Goal: Task Accomplishment & Management: Manage account settings

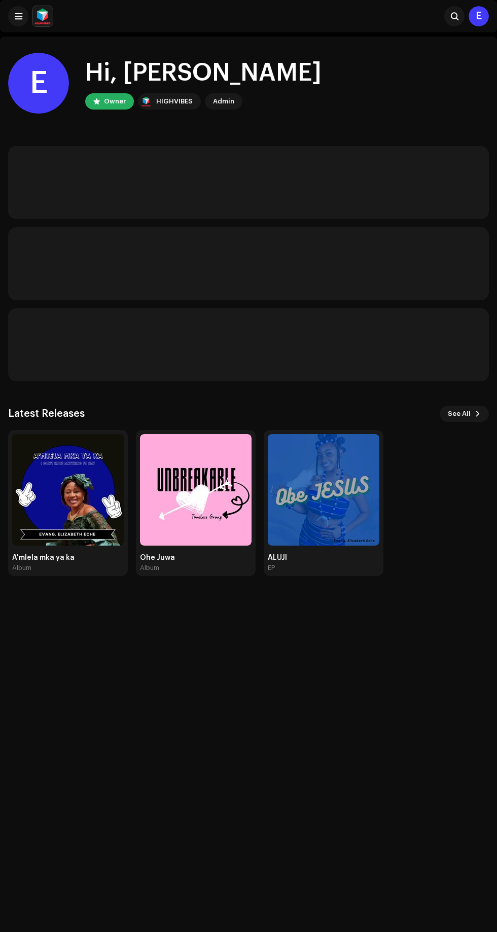
click at [55, 517] on img at bounding box center [68, 490] width 112 height 112
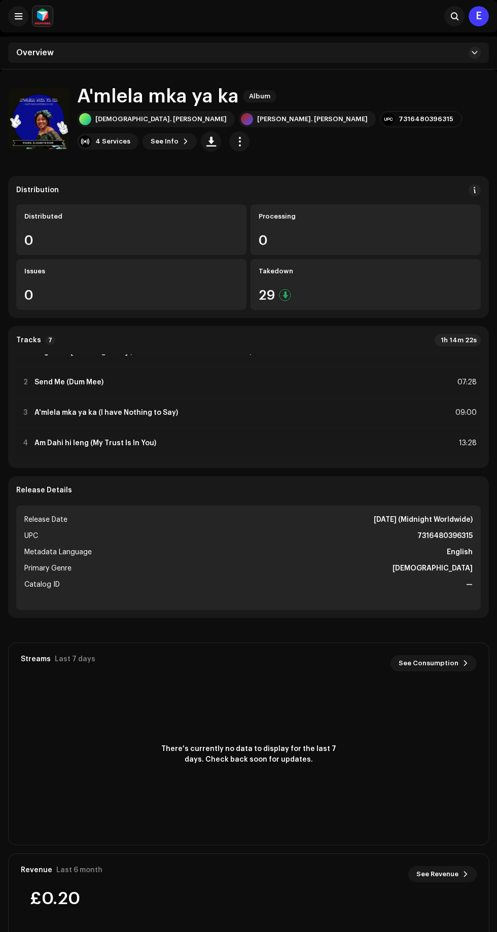
scroll to position [17, 0]
click at [194, 384] on div "2 Send Me (Dum Mee) 07:28" at bounding box center [248, 381] width 464 height 28
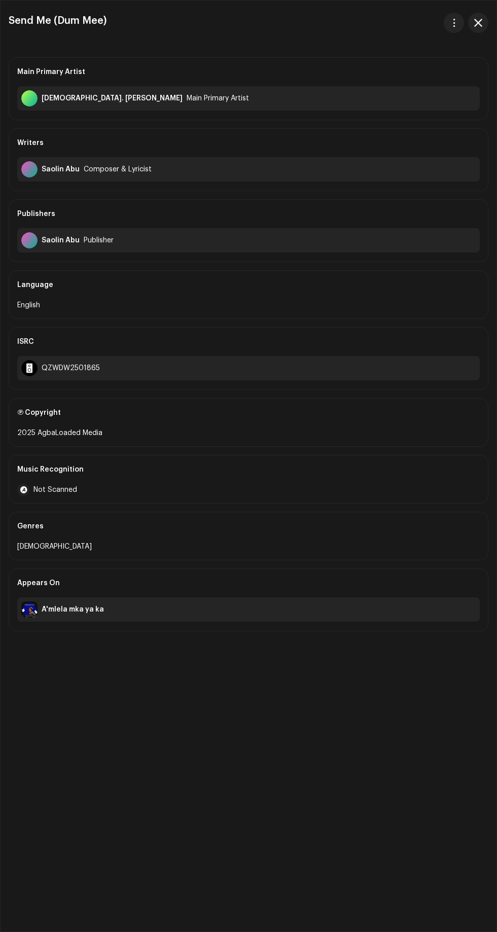
click at [450, 22] on span "button" at bounding box center [454, 23] width 8 height 8
click at [386, 73] on div "Download audio" at bounding box center [408, 68] width 102 height 20
click at [478, 22] on span "button" at bounding box center [478, 23] width 8 height 8
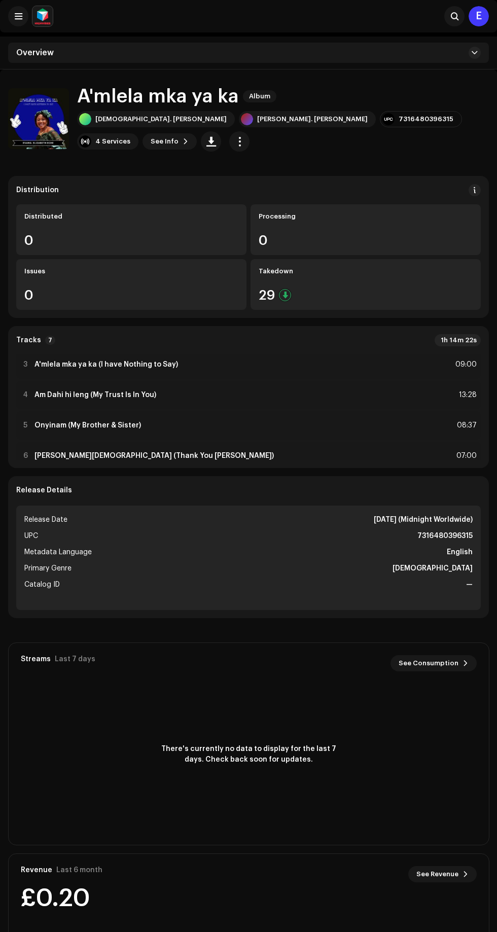
scroll to position [64, 0]
click at [194, 392] on div "4 Am Dahi hi leng (My Trust Is In You) 13:28" at bounding box center [248, 396] width 464 height 28
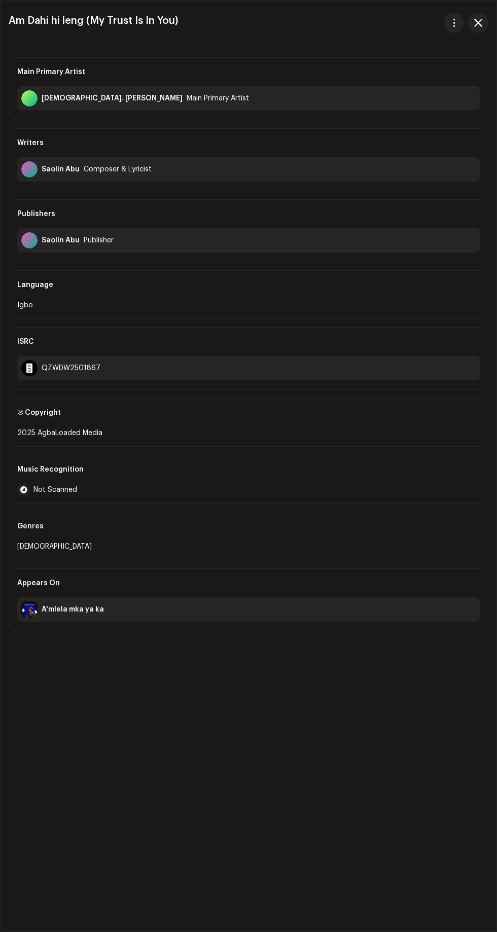
click at [452, 22] on span "button" at bounding box center [454, 23] width 8 height 8
click at [419, 77] on div "Download audio" at bounding box center [408, 68] width 102 height 20
click at [453, 22] on span "button" at bounding box center [454, 23] width 8 height 8
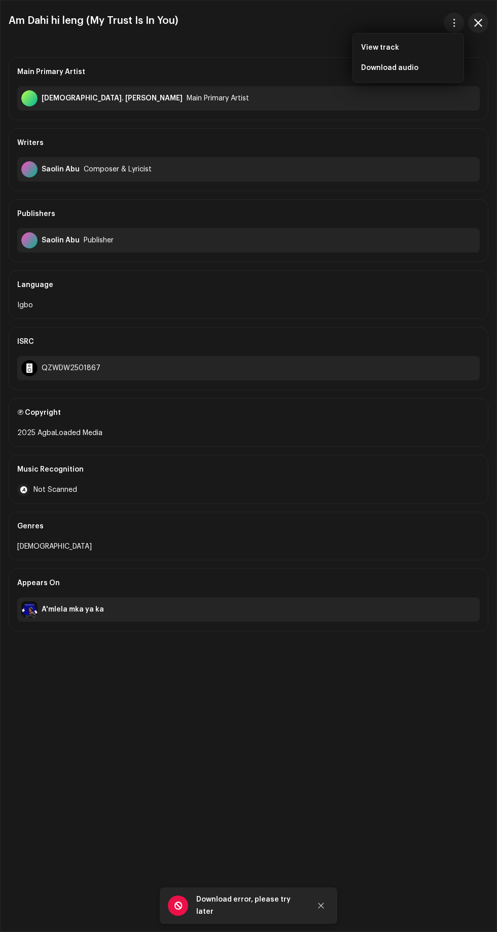
click at [414, 67] on span "Download audio" at bounding box center [389, 68] width 57 height 8
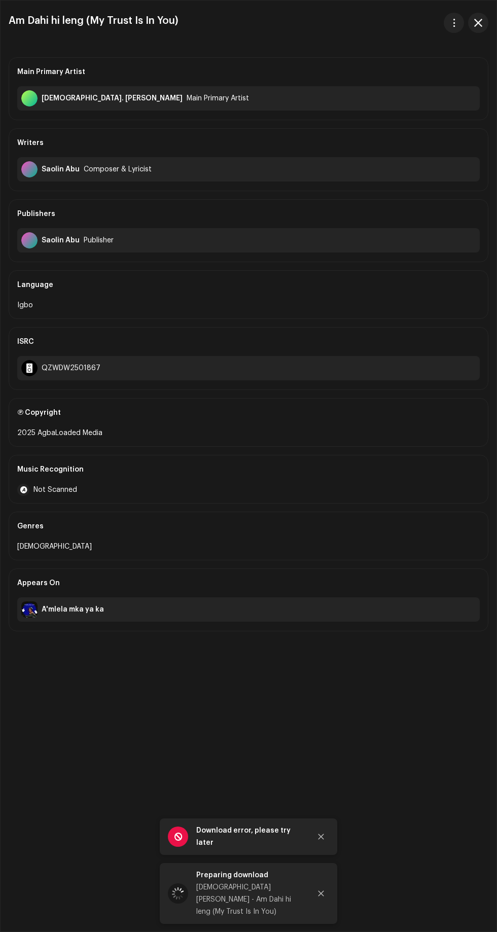
click at [320, 840] on icon "Close" at bounding box center [320, 836] width 7 height 7
click at [478, 22] on span "button" at bounding box center [478, 23] width 8 height 8
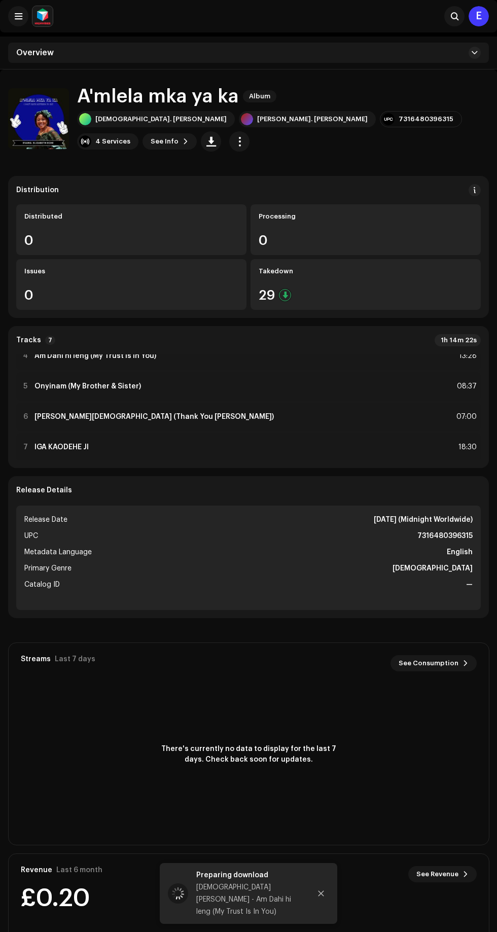
scroll to position [104, 0]
click at [134, 385] on strong "Onyinam (My Brother & Sister)" at bounding box center [87, 386] width 106 height 8
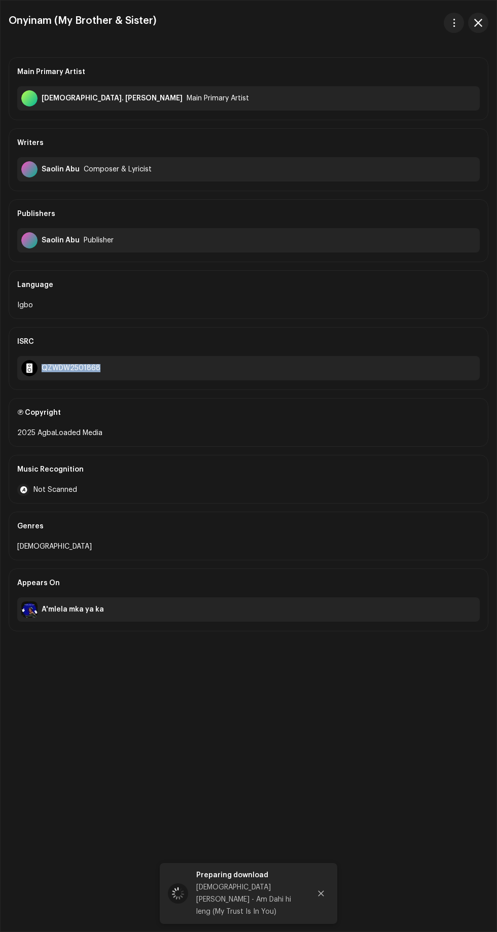
copy div "QZWDW2501868"
copy h3 "Onyinam (My Brother & Sister)"
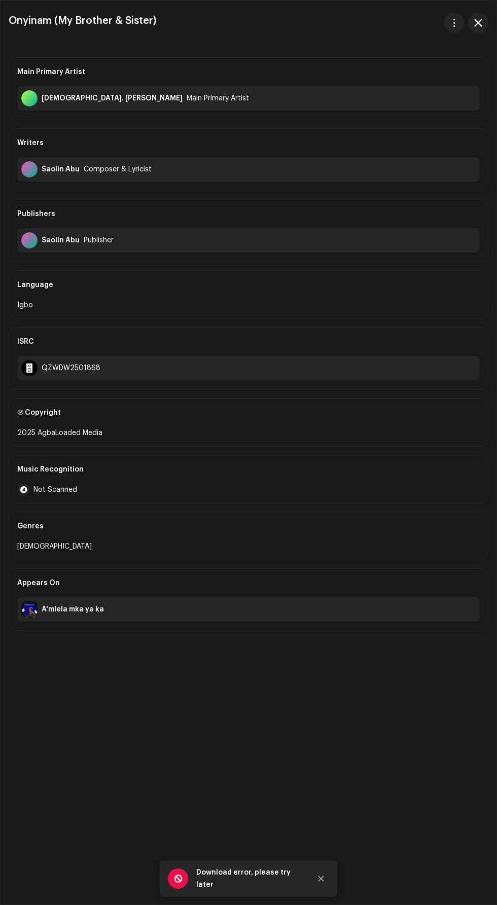
click at [326, 877] on button "Close" at bounding box center [321, 878] width 20 height 20
click at [454, 22] on span "button" at bounding box center [454, 23] width 8 height 8
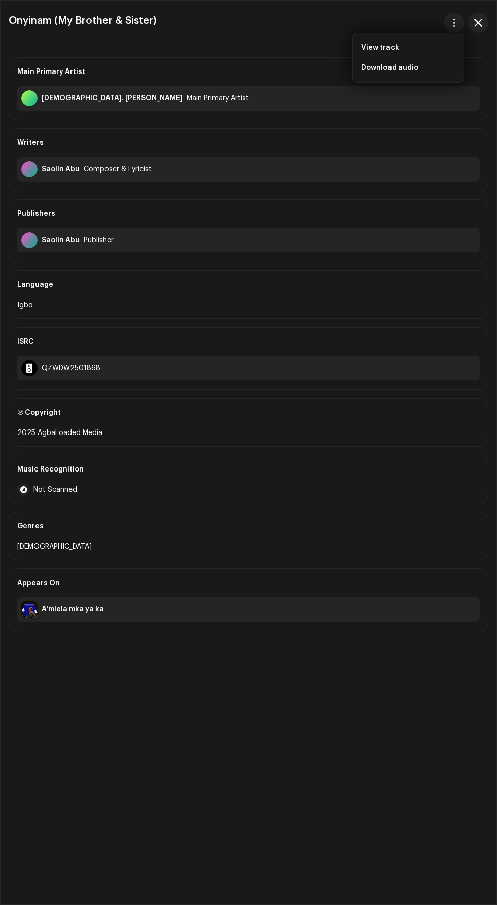
click at [408, 67] on span "Download audio" at bounding box center [389, 68] width 57 height 8
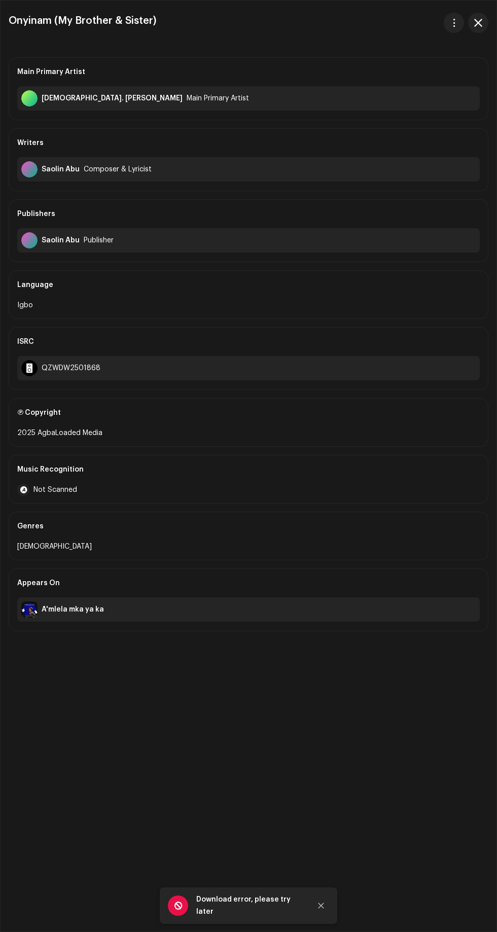
click at [325, 905] on button "Close" at bounding box center [321, 905] width 20 height 20
click at [454, 22] on span "button" at bounding box center [454, 23] width 8 height 8
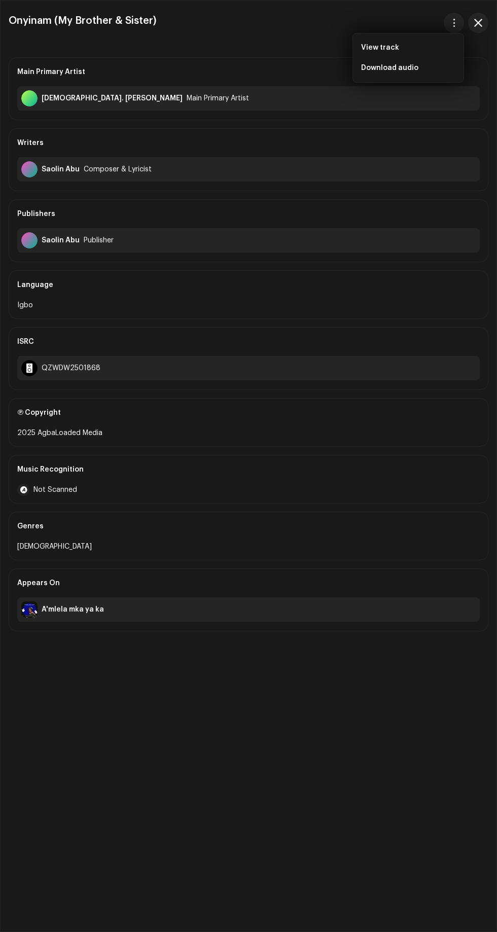
click at [395, 64] on span "Download audio" at bounding box center [389, 68] width 57 height 8
click at [453, 22] on span "button" at bounding box center [454, 23] width 8 height 8
click at [403, 64] on span "Download audio" at bounding box center [389, 68] width 57 height 8
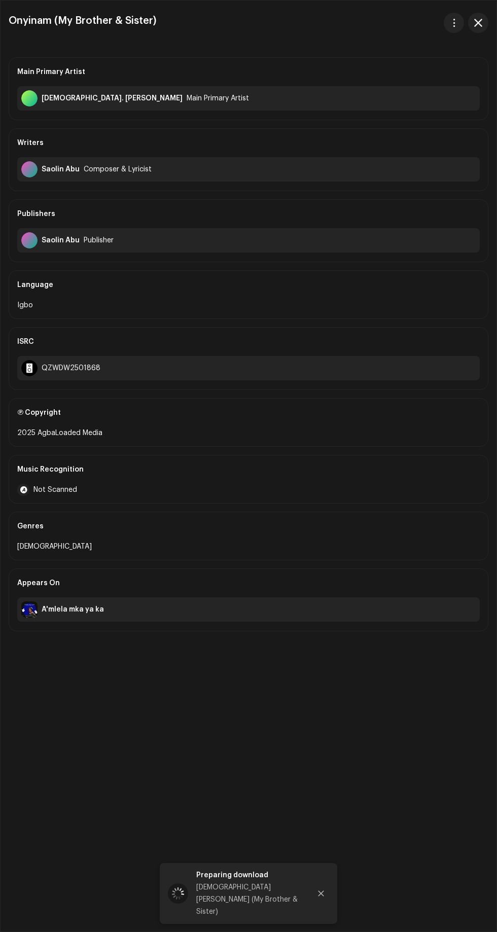
click at [478, 22] on span "button" at bounding box center [478, 23] width 8 height 8
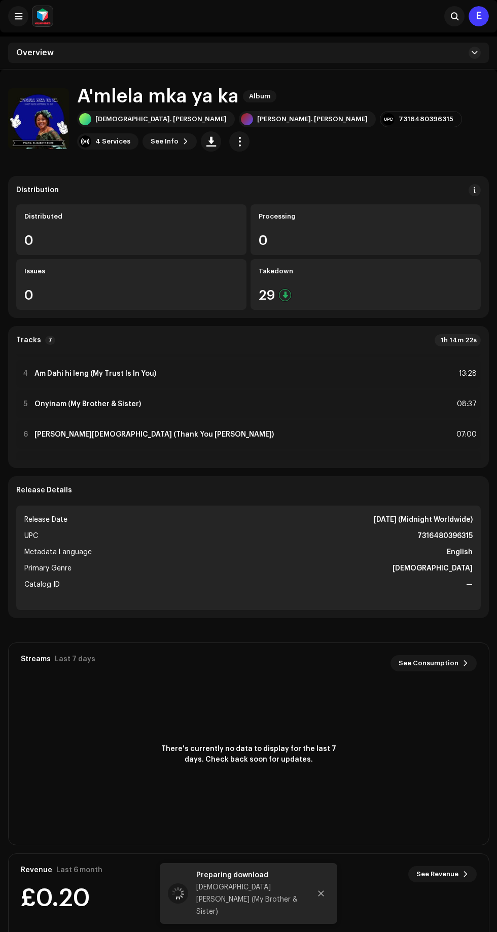
scroll to position [86, 0]
click at [147, 374] on strong "Am Dahi hi leng (My Trust Is In You)" at bounding box center [95, 374] width 122 height 8
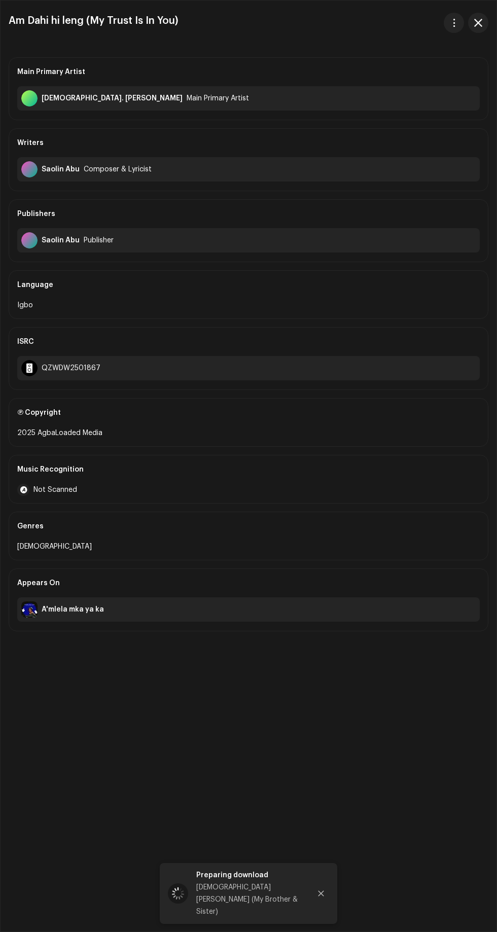
click at [454, 22] on span "button" at bounding box center [454, 23] width 8 height 8
click at [400, 67] on span "Download audio" at bounding box center [389, 68] width 57 height 8
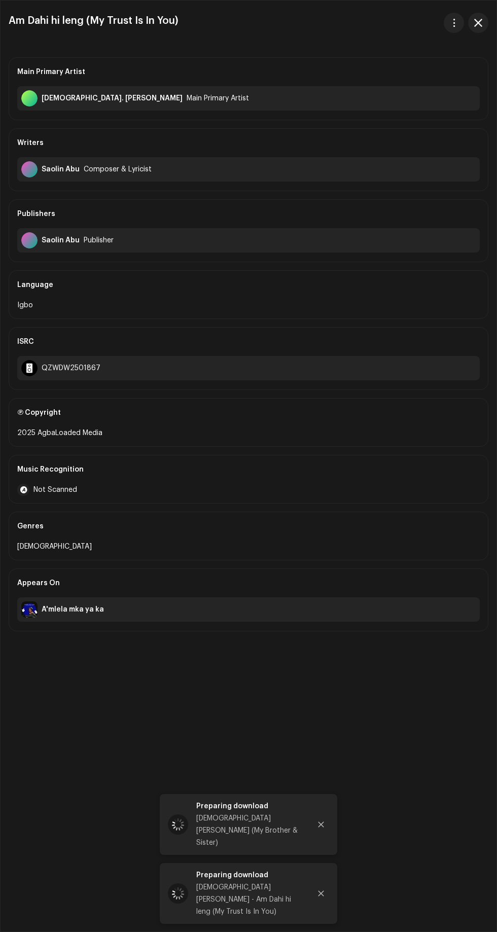
click at [478, 22] on span "button" at bounding box center [478, 23] width 8 height 8
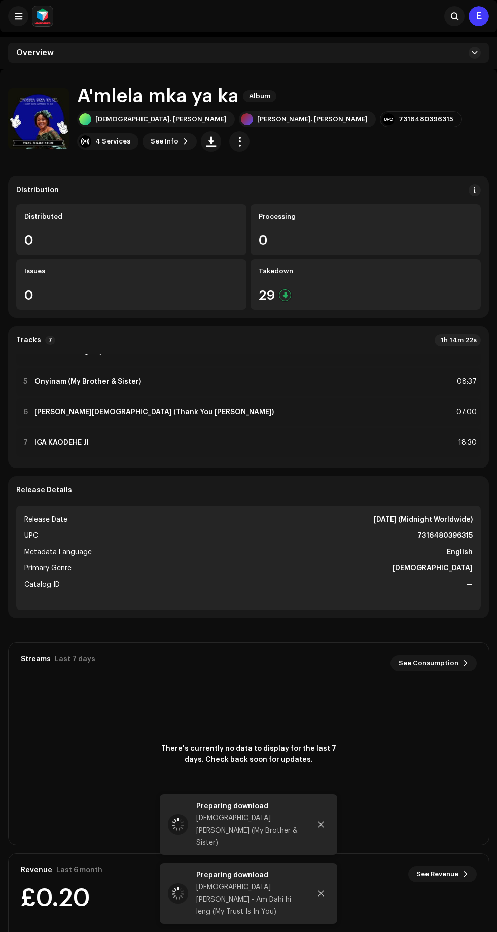
scroll to position [114, 0]
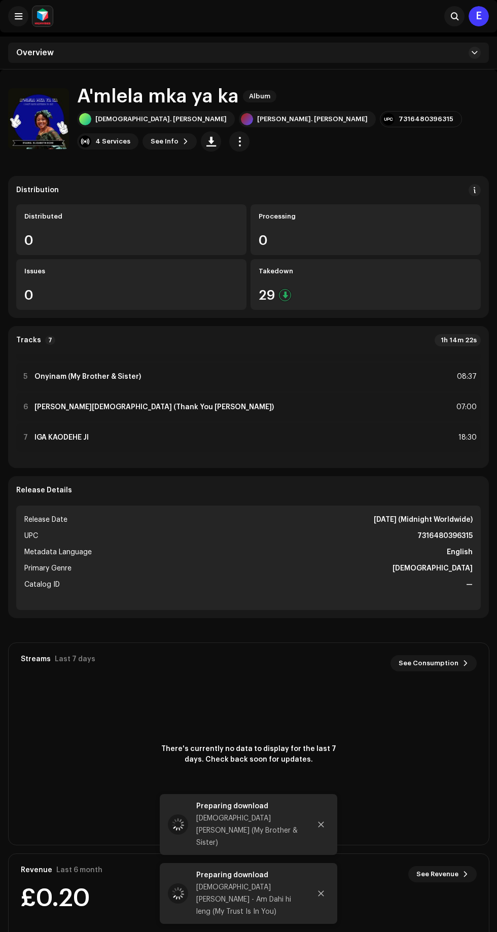
click at [193, 410] on div "6 Obe JESUS (Thank You JESUS) 07:00" at bounding box center [248, 407] width 464 height 28
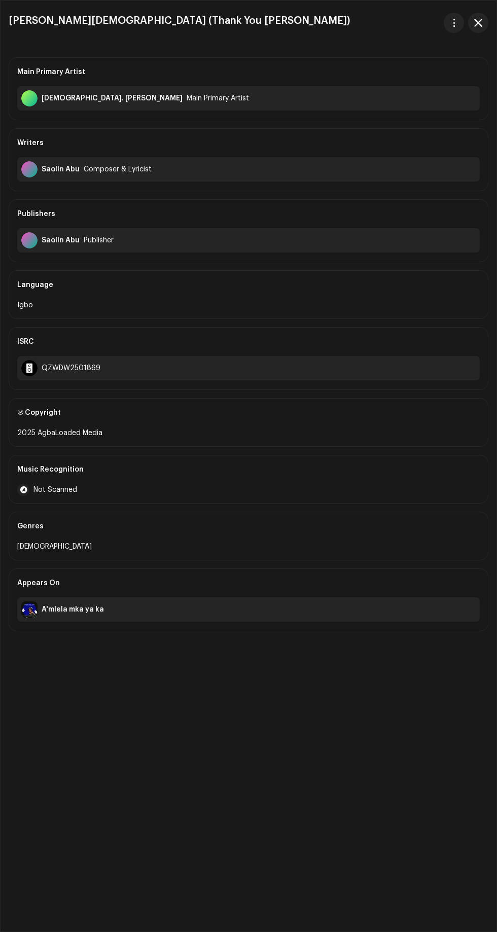
click at [454, 22] on span "button" at bounding box center [454, 23] width 8 height 8
click at [404, 64] on span "Download audio" at bounding box center [389, 68] width 57 height 8
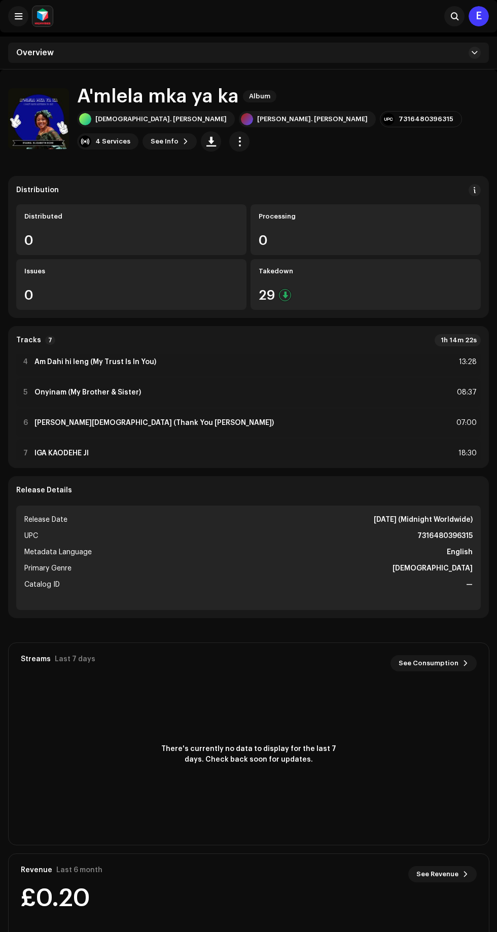
scroll to position [99, 0]
click at [132, 390] on strong "Onyinam (My Brother & Sister)" at bounding box center [87, 391] width 106 height 8
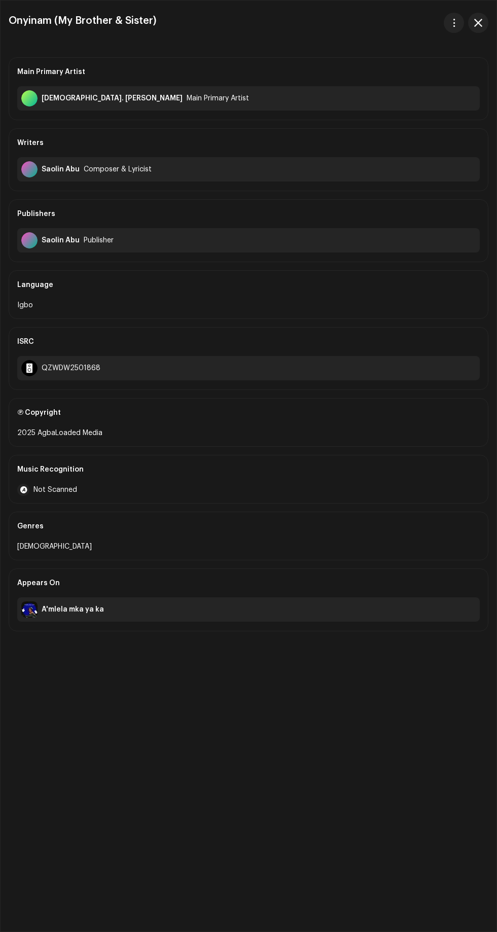
click at [454, 16] on button "button" at bounding box center [454, 23] width 20 height 20
copy div "QZWDW2501868"
copy h3 "Onyinam (My Brother & Sister)"
click at [478, 22] on span "button" at bounding box center [478, 23] width 8 height 8
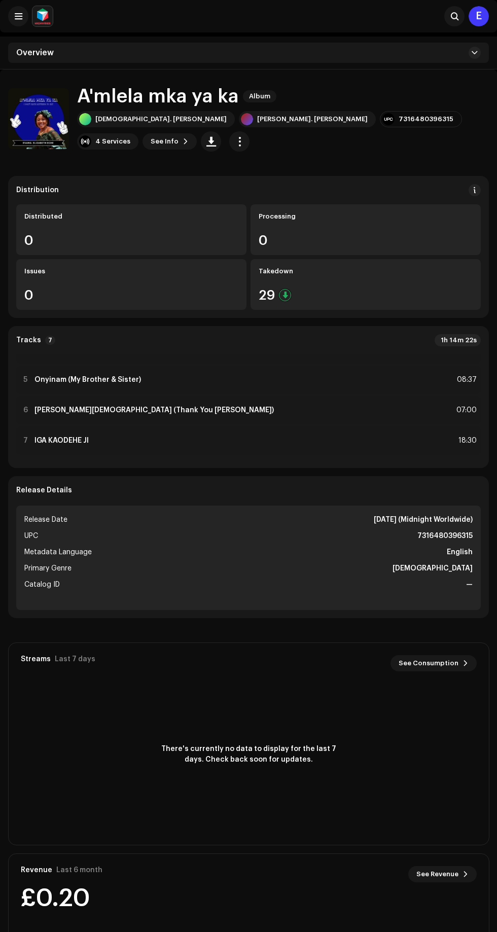
scroll to position [114, 0]
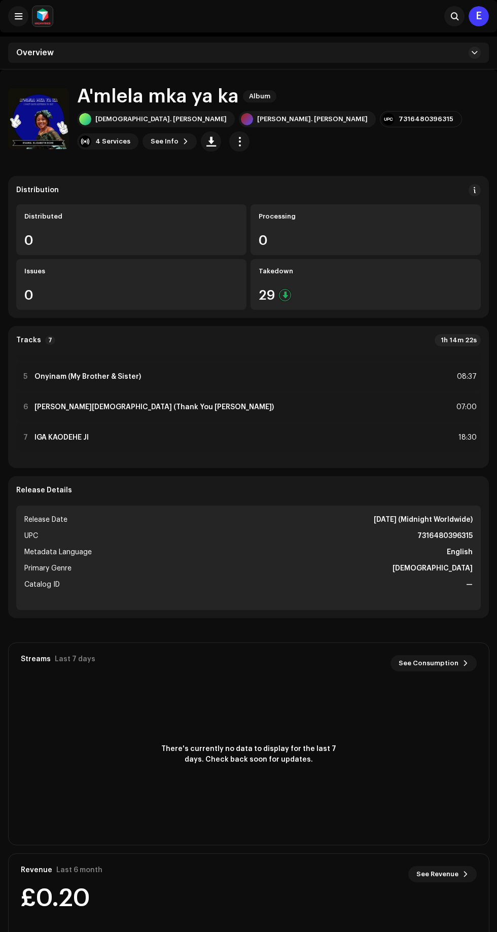
click at [133, 407] on strong "[PERSON_NAME][DEMOGRAPHIC_DATA] (Thank You [PERSON_NAME])" at bounding box center [153, 407] width 239 height 8
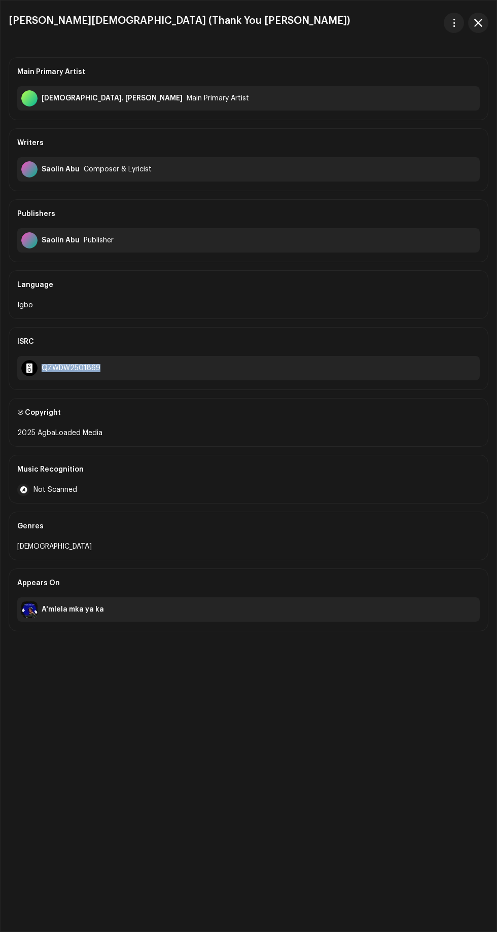
copy div "QZWDW2501869"
copy h3 "[PERSON_NAME][DEMOGRAPHIC_DATA] (Thank You [PERSON_NAME])"
click at [482, 22] on span "button" at bounding box center [478, 23] width 8 height 8
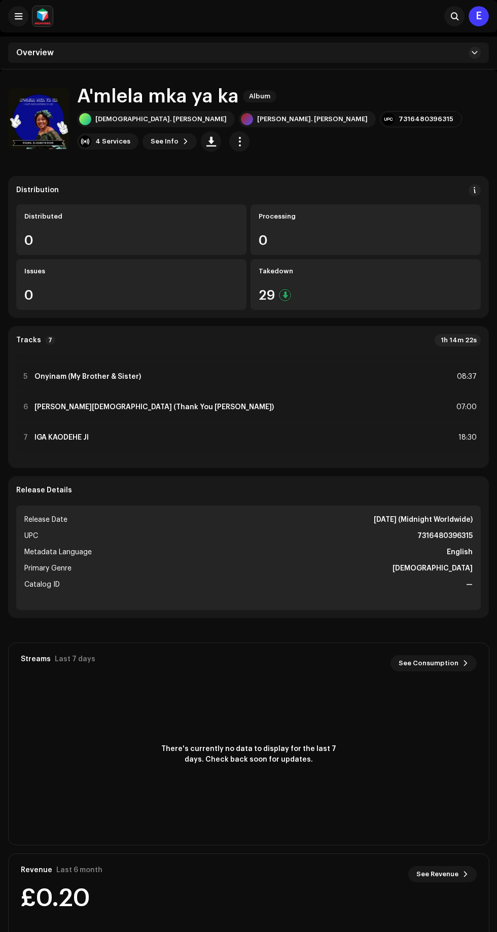
click at [117, 443] on div "7 IGA KAODEHE JI 18:30" at bounding box center [248, 437] width 464 height 28
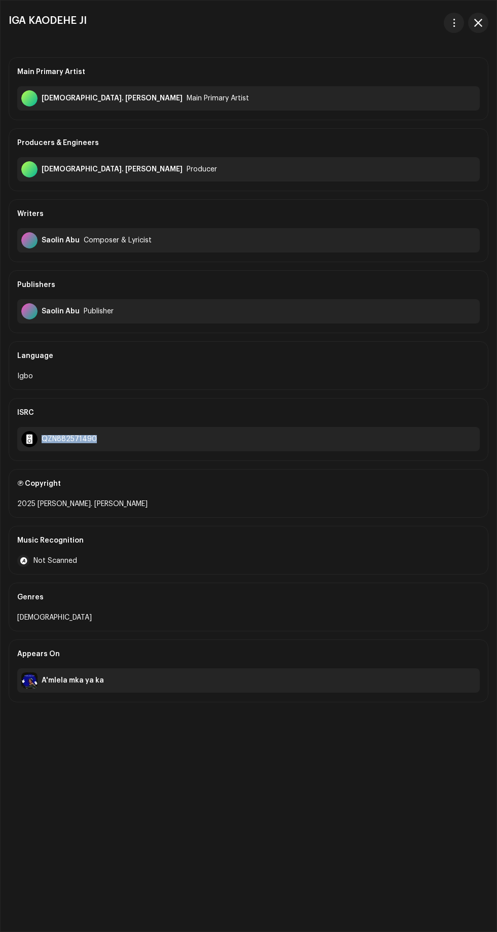
copy div "QZN882571490"
click at [206, 16] on div "IGA KAODEHE JI" at bounding box center [249, 23] width 480 height 20
copy h3 "IGA KAODEHE JI"
click at [478, 23] on span "button" at bounding box center [478, 23] width 8 height 8
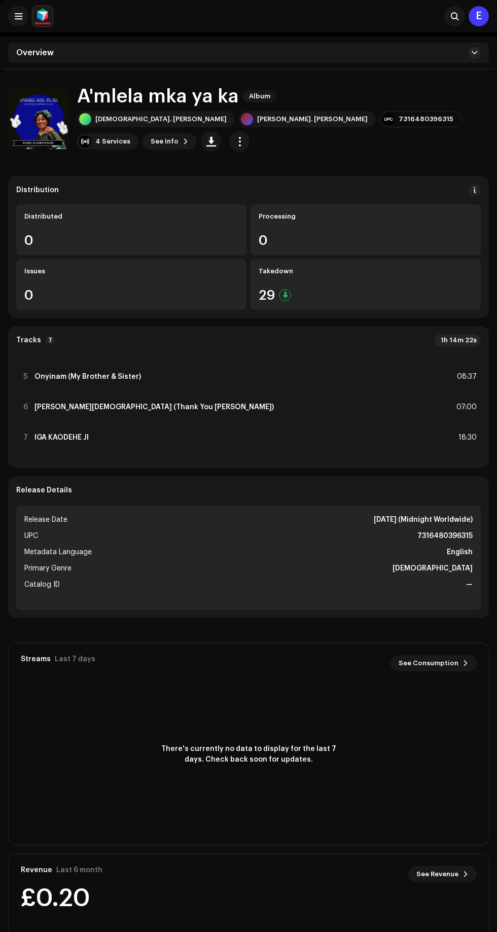
click at [133, 407] on strong "[PERSON_NAME][DEMOGRAPHIC_DATA] (Thank You [PERSON_NAME])" at bounding box center [153, 407] width 239 height 8
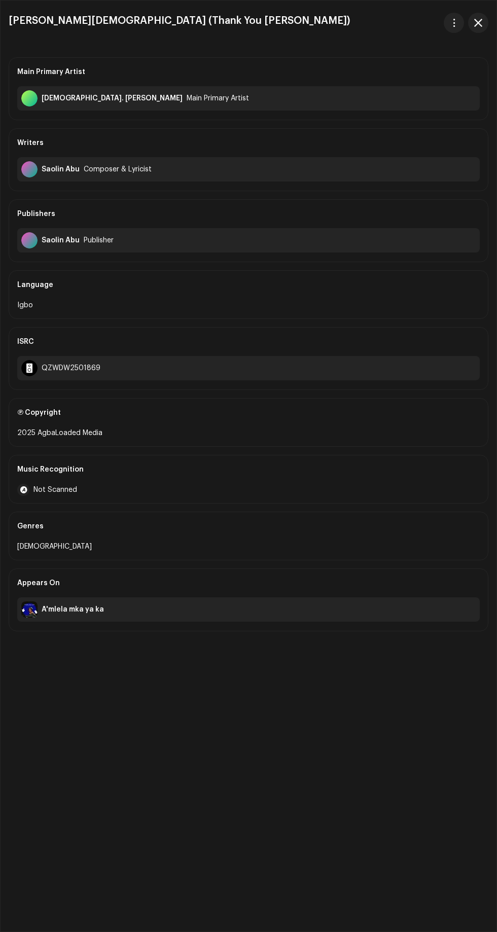
click at [452, 22] on span "button" at bounding box center [454, 23] width 8 height 8
click at [400, 65] on span "Download audio" at bounding box center [389, 68] width 57 height 8
click at [478, 22] on span "button" at bounding box center [478, 23] width 8 height 8
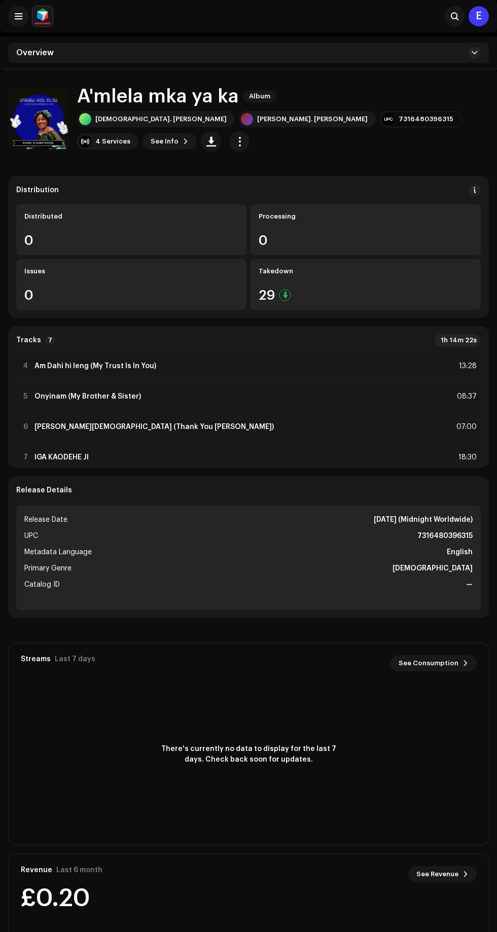
scroll to position [93, 0]
click at [129, 396] on strong "Onyinam (My Brother & Sister)" at bounding box center [87, 397] width 106 height 8
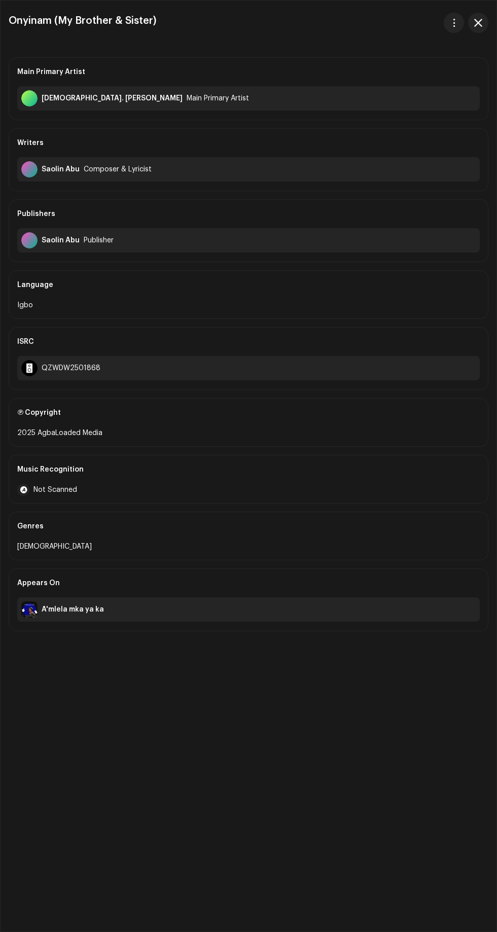
click at [450, 22] on span "button" at bounding box center [454, 23] width 8 height 8
click at [405, 70] on span "Download audio" at bounding box center [389, 68] width 57 height 8
click at [454, 22] on span "button" at bounding box center [454, 23] width 8 height 8
click at [416, 48] on div "View track" at bounding box center [408, 48] width 94 height 8
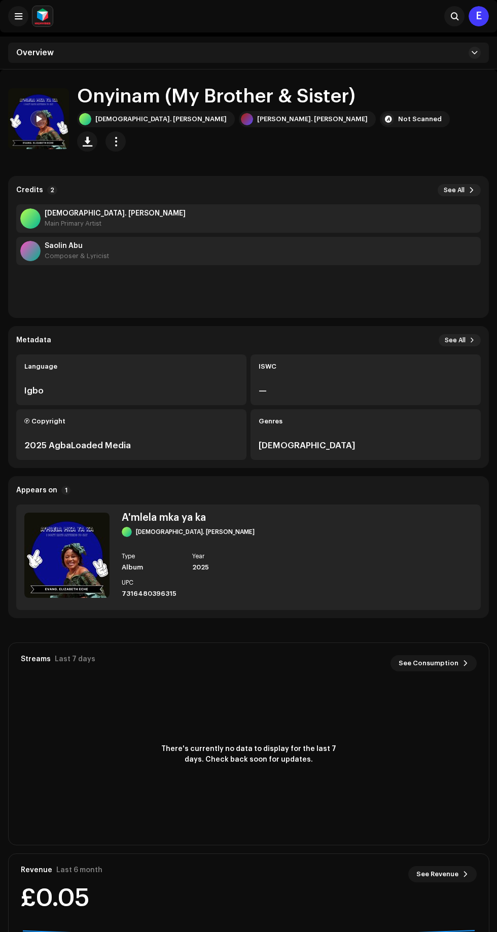
click at [121, 137] on span "button" at bounding box center [116, 141] width 10 height 8
click at [396, 155] on span "Copy Id" at bounding box center [392, 154] width 27 height 8
click at [121, 137] on span "button" at bounding box center [116, 141] width 10 height 8
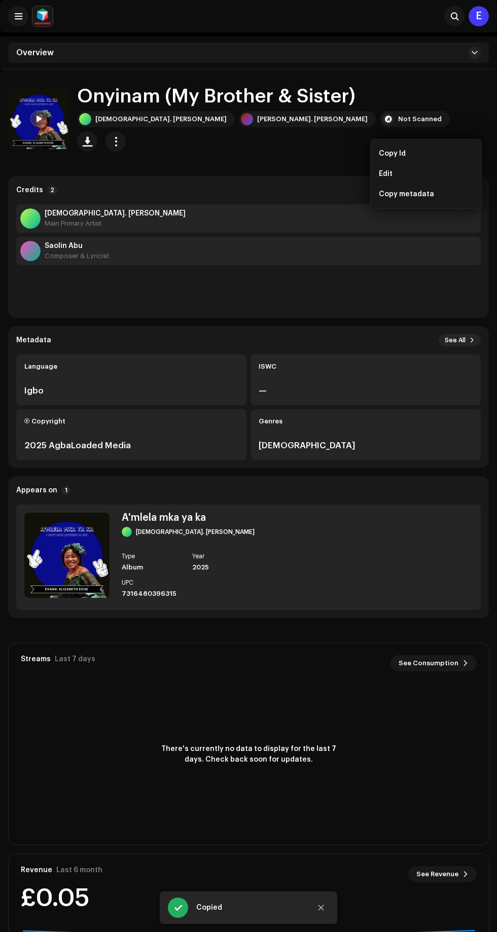
click at [386, 173] on span "Edit" at bounding box center [386, 174] width 14 height 8
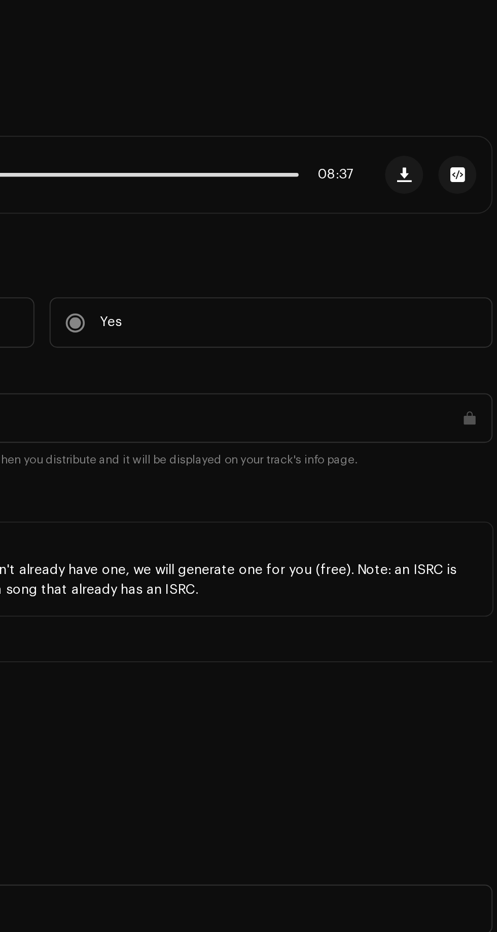
scroll to position [1, 0]
click at [440, 191] on span "button" at bounding box center [442, 187] width 8 height 8
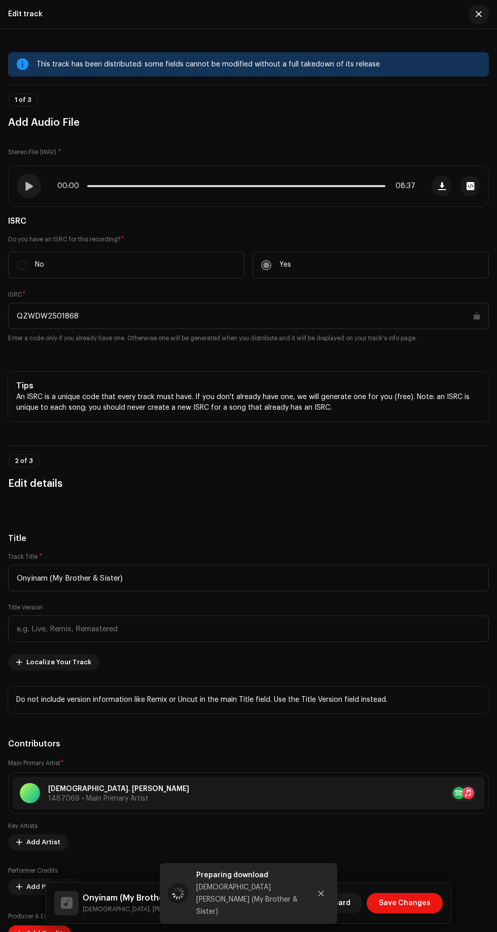
scroll to position [16, 0]
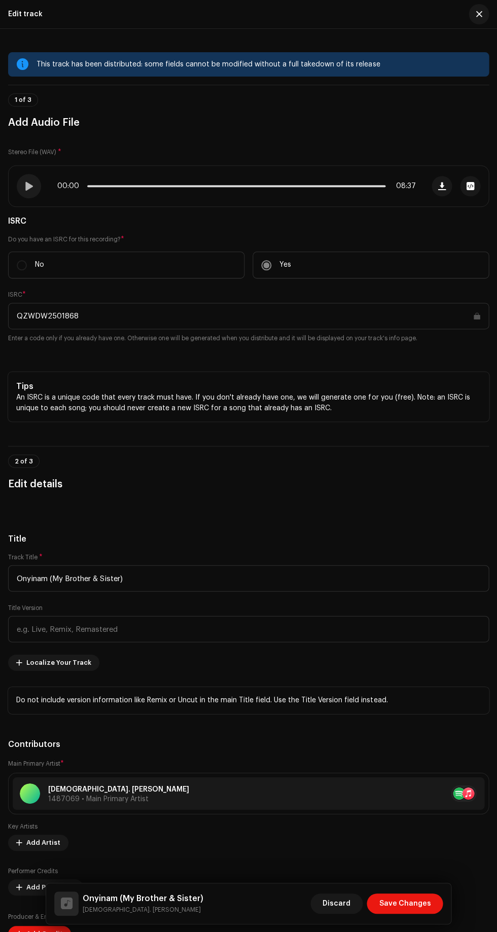
click at [470, 190] on span "button" at bounding box center [470, 186] width 8 height 8
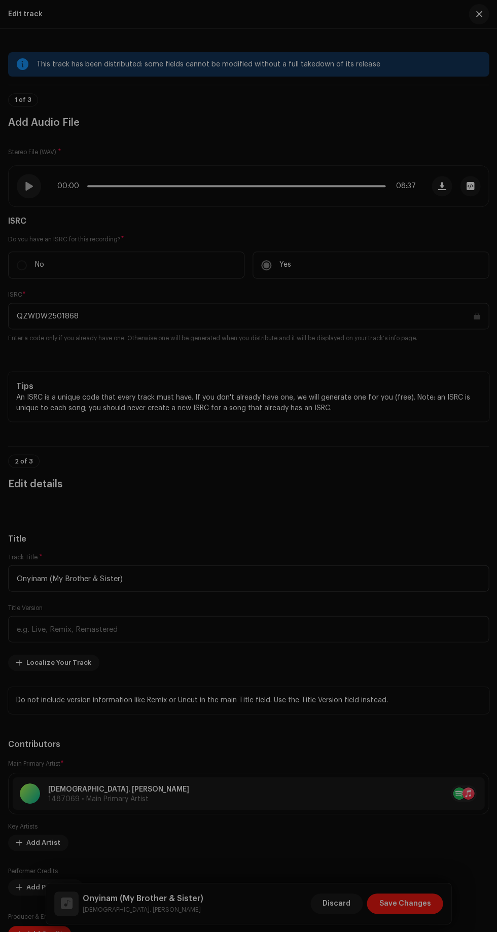
click at [465, 149] on div "[PERSON_NAME] [PERSON_NAME] - Onyinam_21-02-25_[PHONE_NUMBER].wav File Name [PE…" at bounding box center [248, 466] width 497 height 932
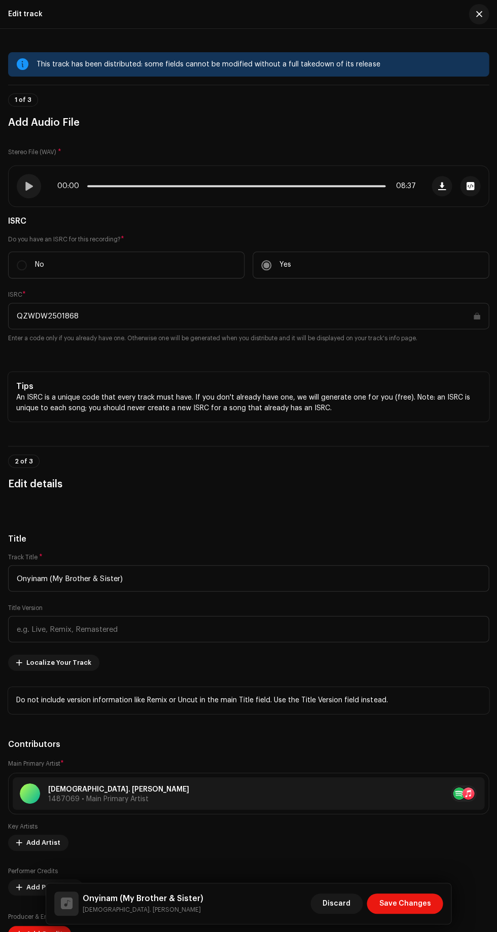
click at [31, 190] on span at bounding box center [28, 186] width 9 height 8
click at [29, 190] on span at bounding box center [28, 186] width 9 height 8
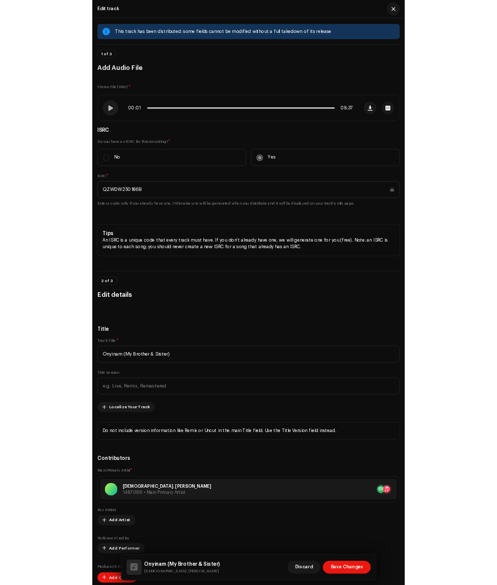
scroll to position [0, 0]
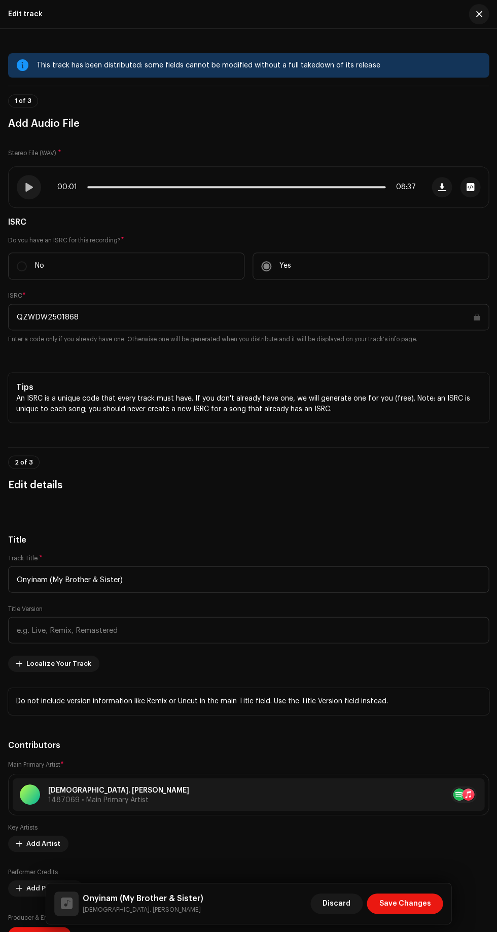
click at [27, 182] on div at bounding box center [29, 187] width 24 height 24
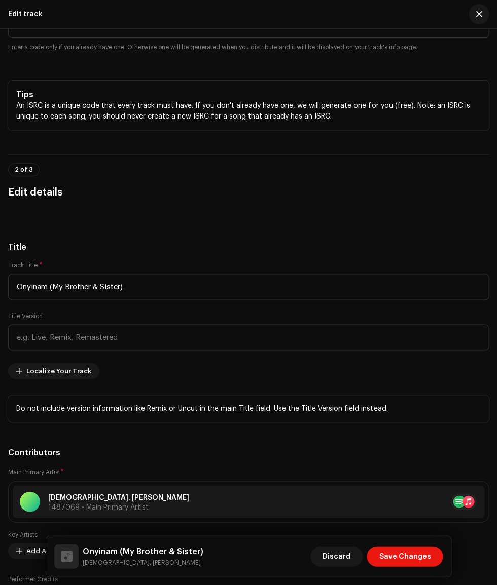
scroll to position [299, 0]
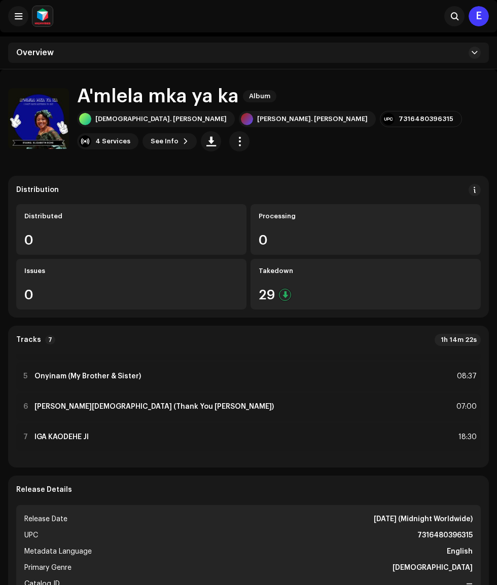
scroll to position [112, 0]
